Goal: Information Seeking & Learning: Learn about a topic

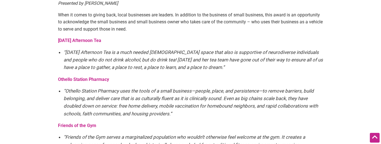
scroll to position [840, 0]
drag, startPoint x: 230, startPoint y: 45, endPoint x: 279, endPoint y: 43, distance: 49.1
click at [279, 49] on em "“[DATE] Afternoon Tea is a much needed [DEMOGRAPHIC_DATA] space that also is su…" at bounding box center [193, 59] width 259 height 21
copy em "eurodiverse individuals"
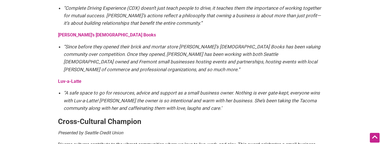
scroll to position [523, 0]
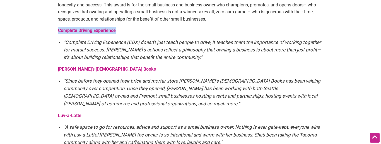
drag, startPoint x: 118, startPoint y: 24, endPoint x: 56, endPoint y: 23, distance: 62.4
click at [56, 23] on article "By [PERSON_NAME] — [DATE] The annual Intentionalist Awards recognize small busi…" at bounding box center [190, 95] width 276 height 1144
copy strong "Complete Driving Experience"
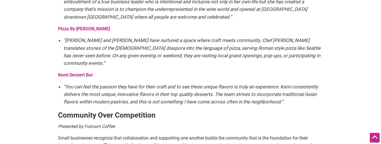
scroll to position [383, 0]
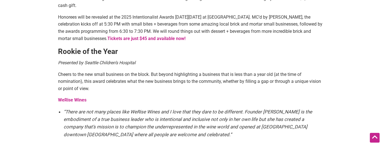
scroll to position [264, 0]
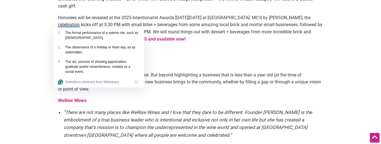
click at [194, 53] on h3 "Rookie of the Year" at bounding box center [190, 52] width 265 height 10
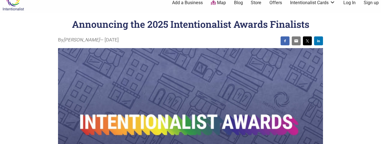
scroll to position [0, 0]
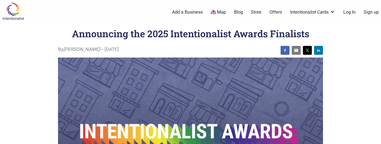
click at [14, 8] on img at bounding box center [13, 11] width 26 height 18
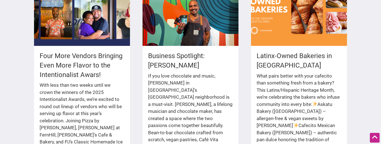
scroll to position [382, 0]
